Goal: Register for event/course

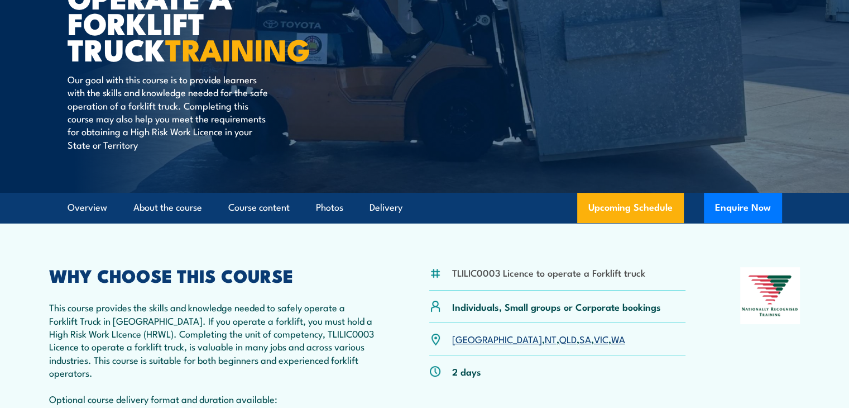
scroll to position [168, 0]
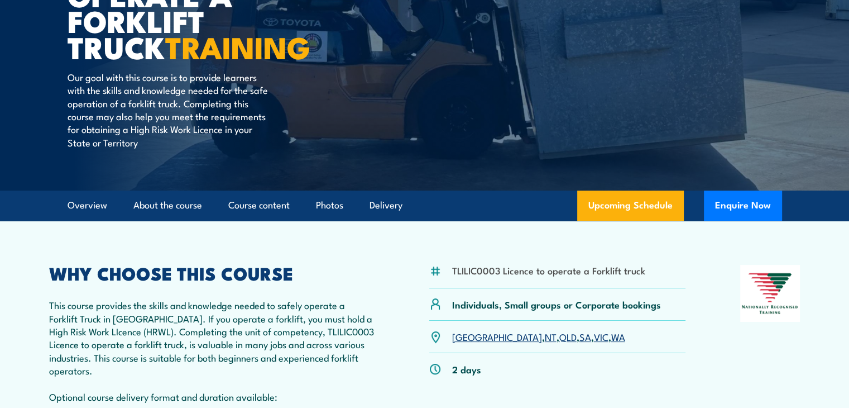
click at [594, 338] on link "VIC" at bounding box center [601, 335] width 15 height 13
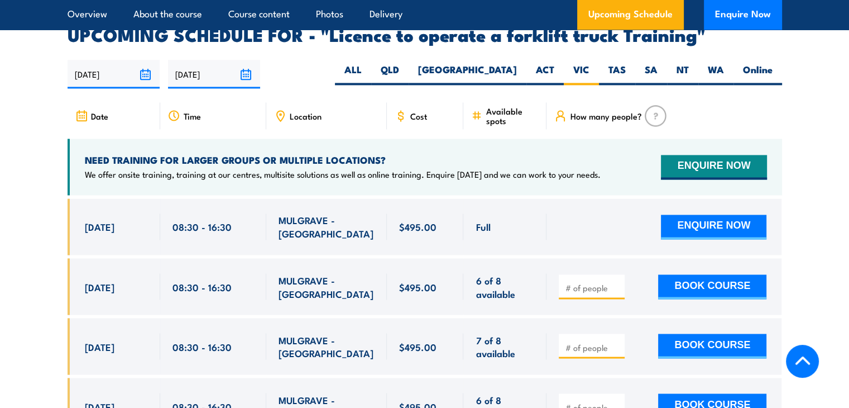
scroll to position [1813, 0]
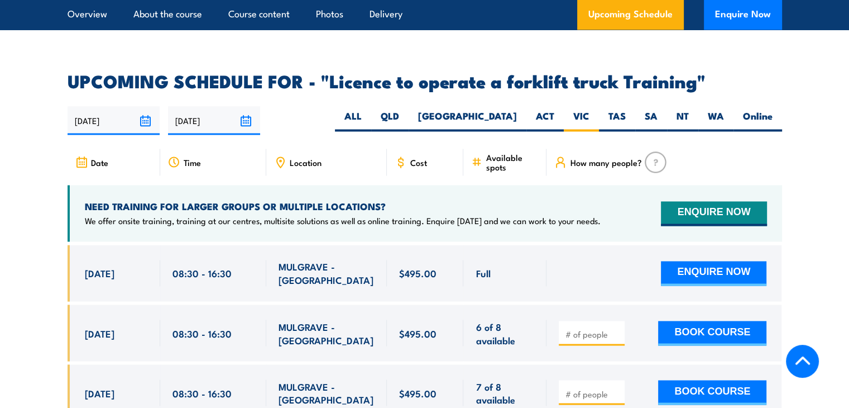
click at [304, 157] on span "Location" at bounding box center [306, 161] width 32 height 9
